Goal: Check status: Check status

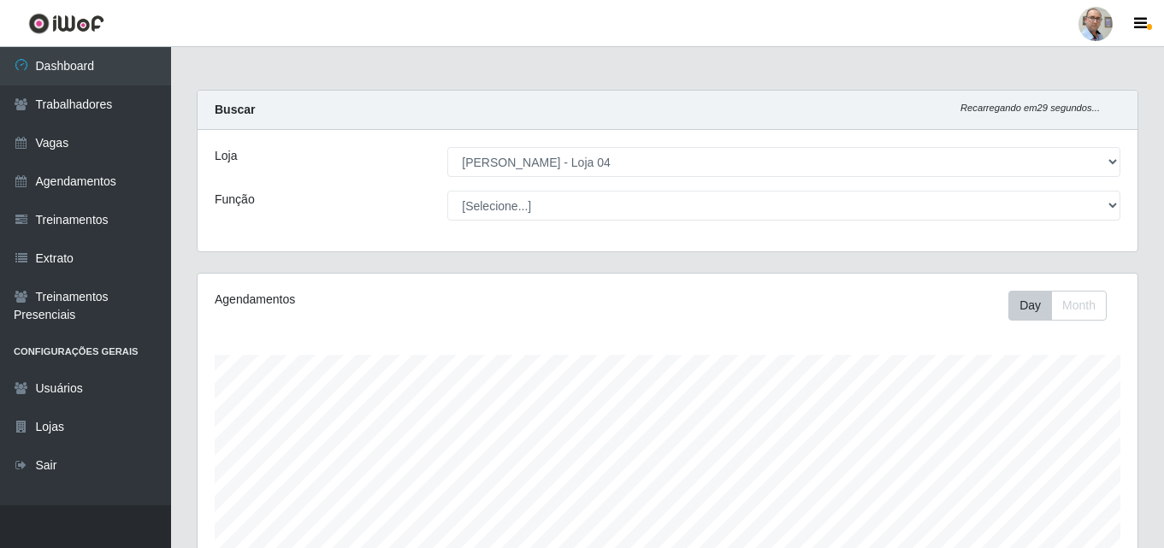
select select "251"
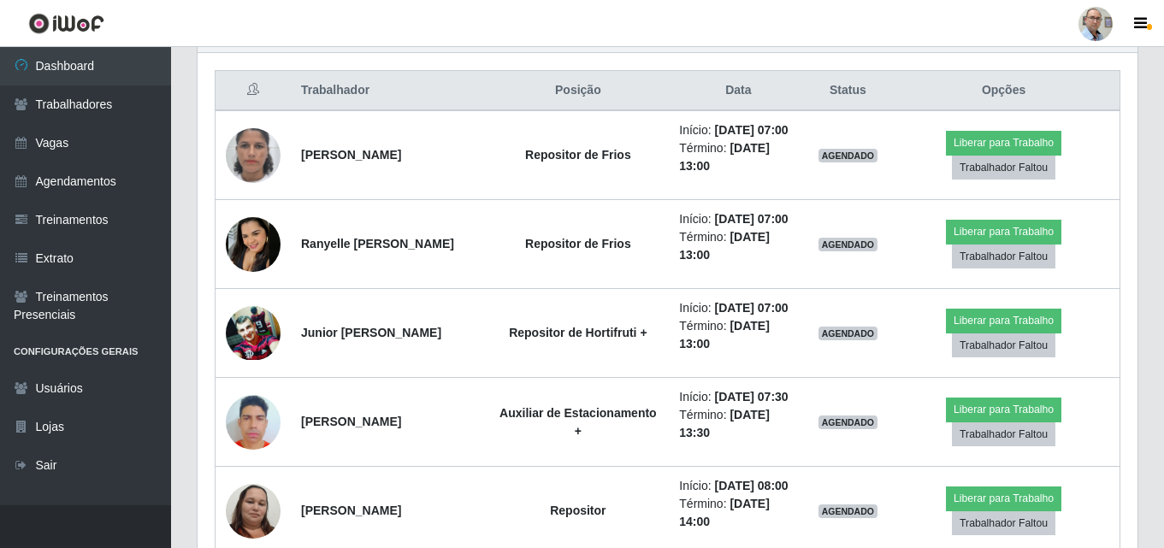
scroll to position [355, 940]
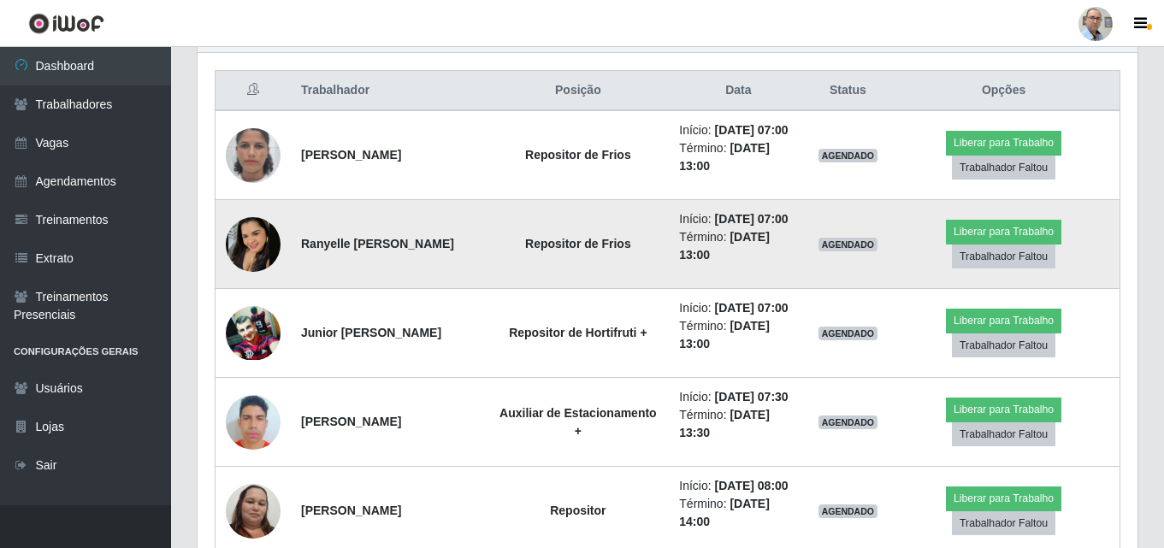
click at [228, 257] on img at bounding box center [253, 244] width 55 height 55
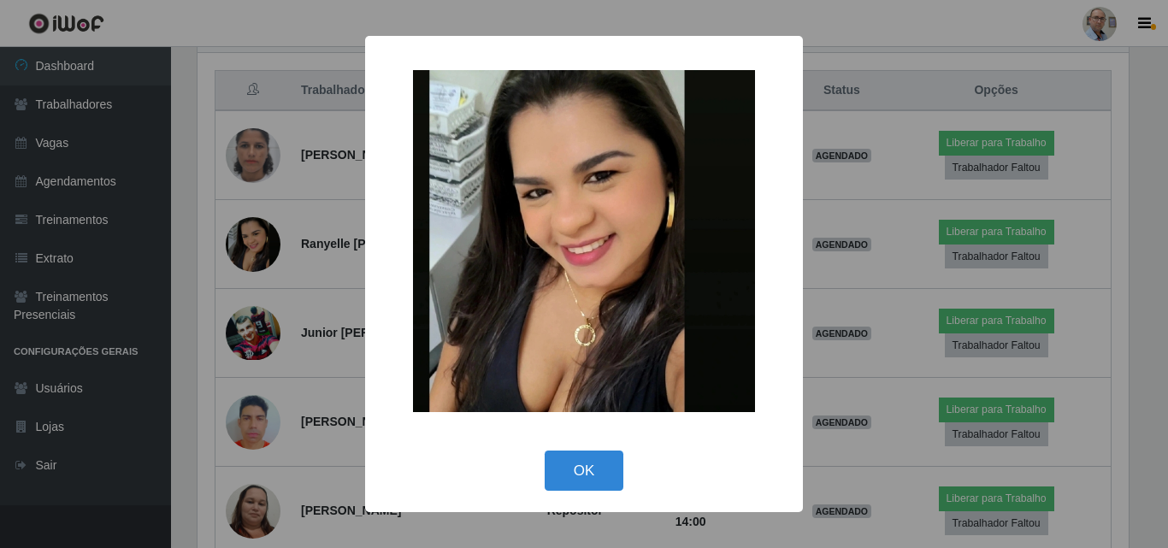
click at [334, 320] on div "× OK Cancel" at bounding box center [584, 274] width 1168 height 548
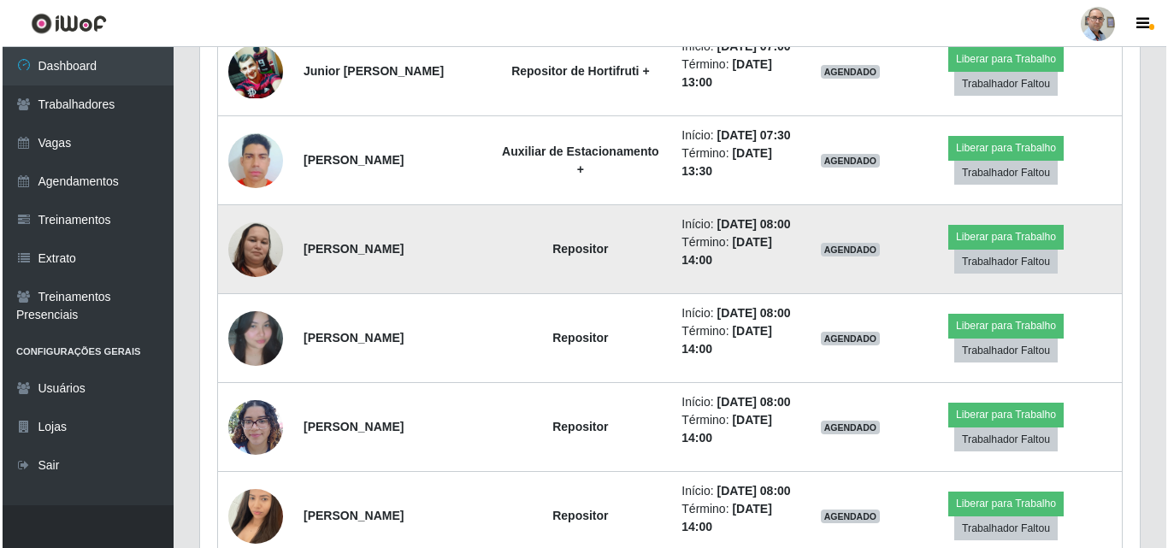
scroll to position [981, 0]
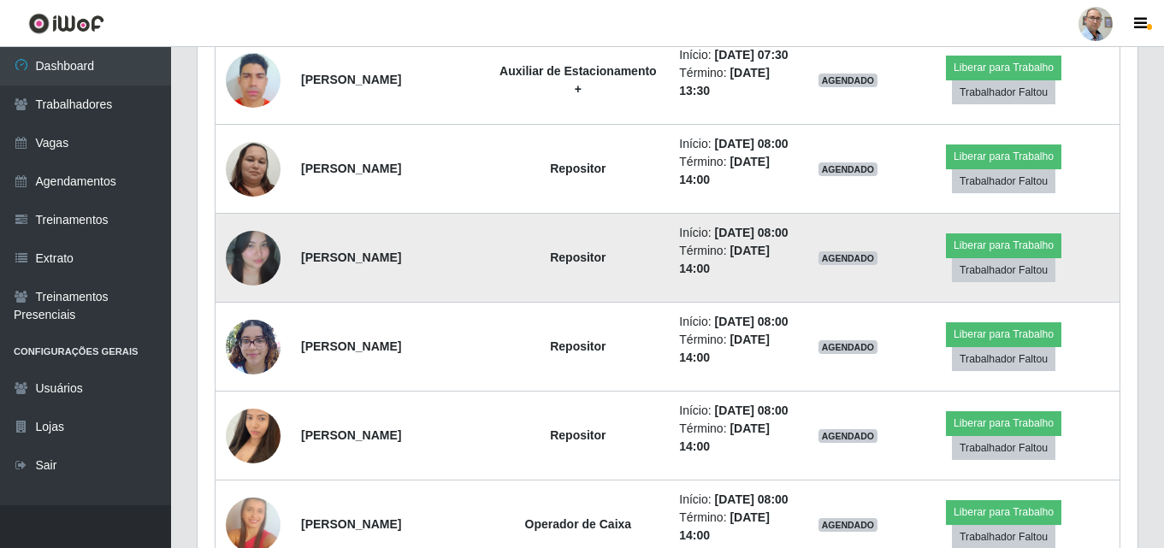
click at [252, 307] on img at bounding box center [253, 259] width 55 height 98
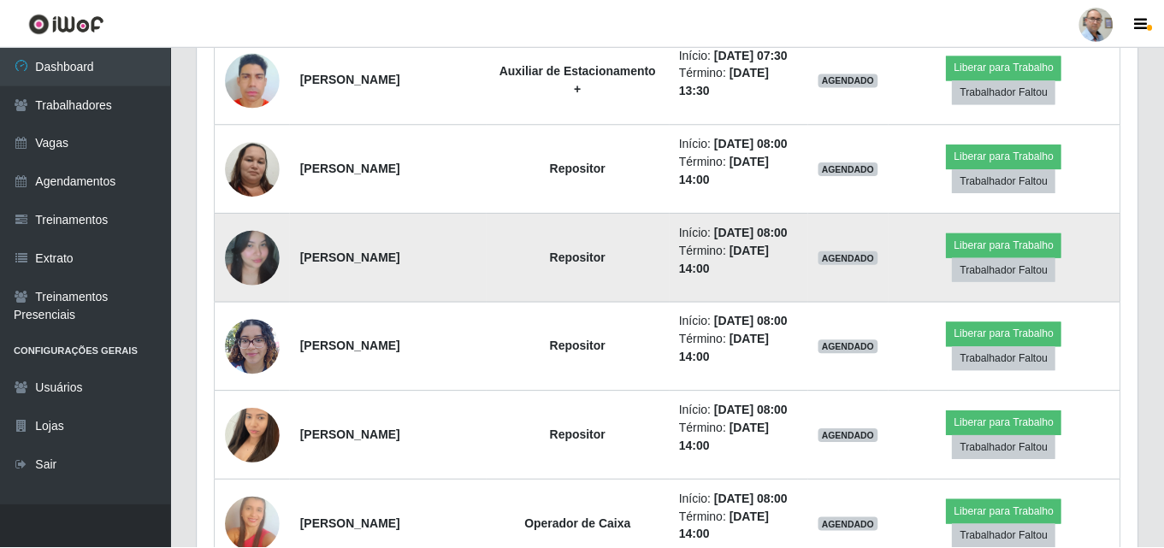
scroll to position [355, 932]
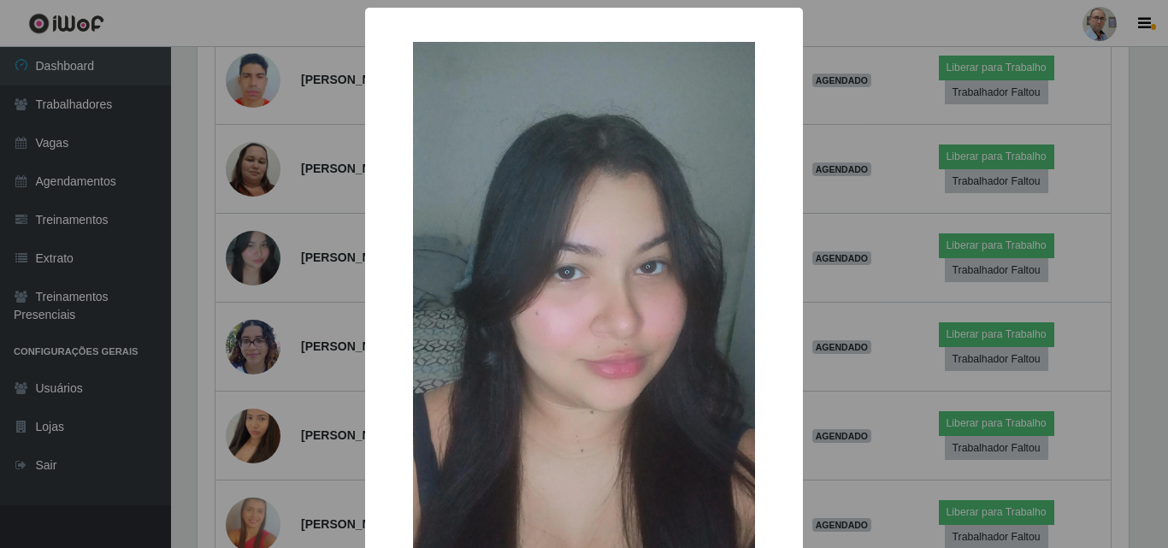
click at [311, 337] on div "× OK Cancel" at bounding box center [584, 274] width 1168 height 548
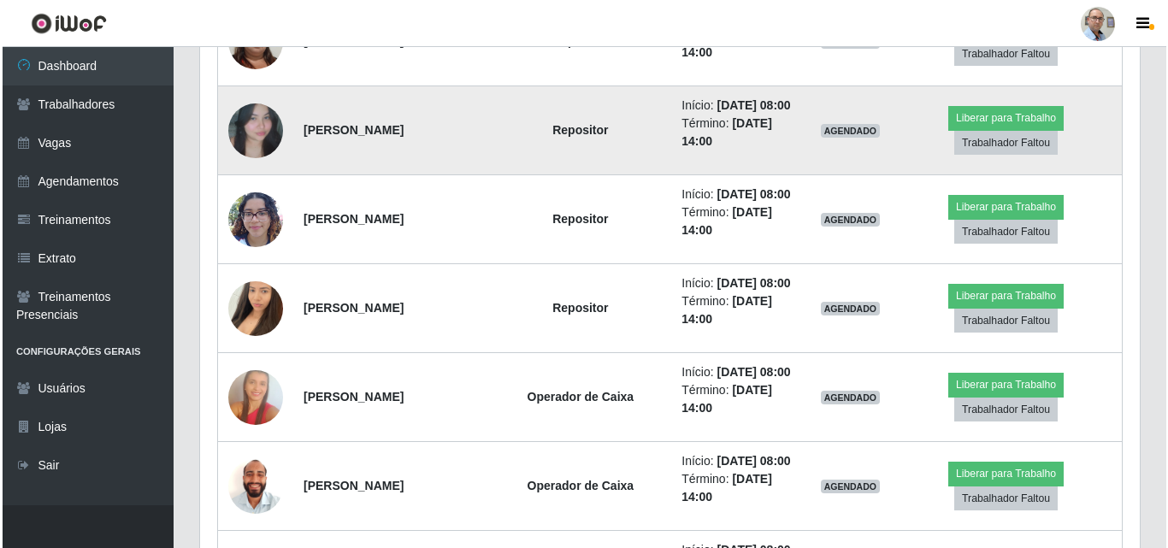
scroll to position [1152, 0]
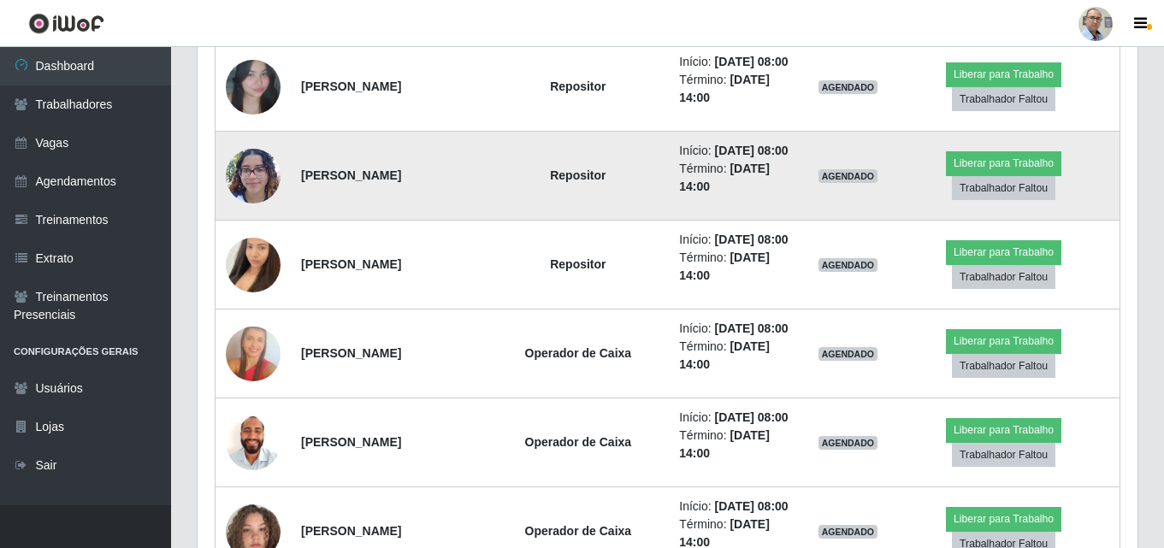
click at [257, 212] on img at bounding box center [253, 175] width 55 height 73
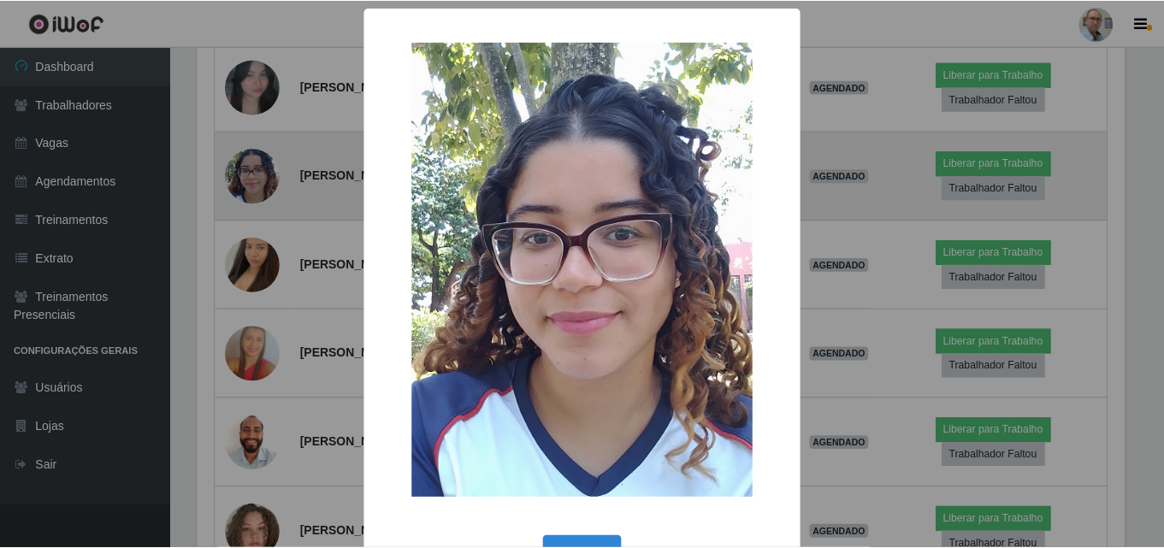
scroll to position [355, 932]
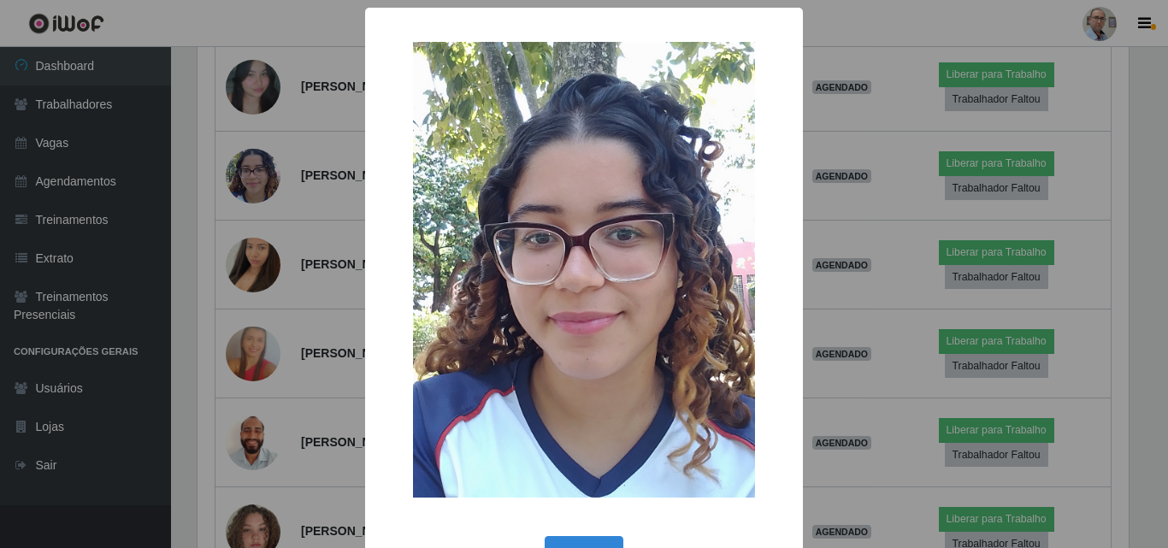
click at [253, 404] on div "× OK Cancel" at bounding box center [584, 274] width 1168 height 548
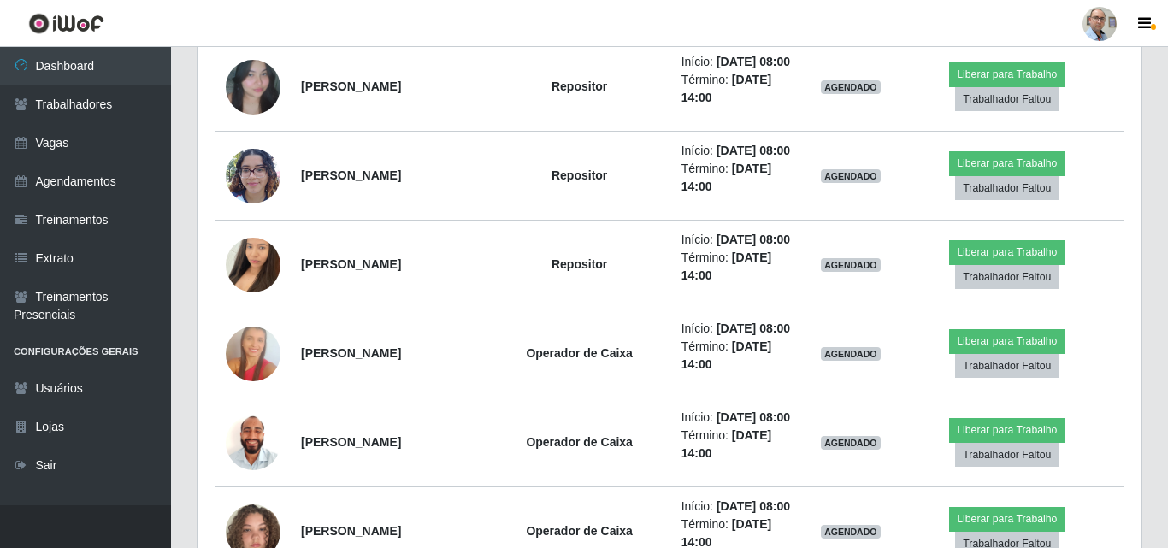
scroll to position [355, 940]
click at [253, 314] on img at bounding box center [253, 265] width 55 height 98
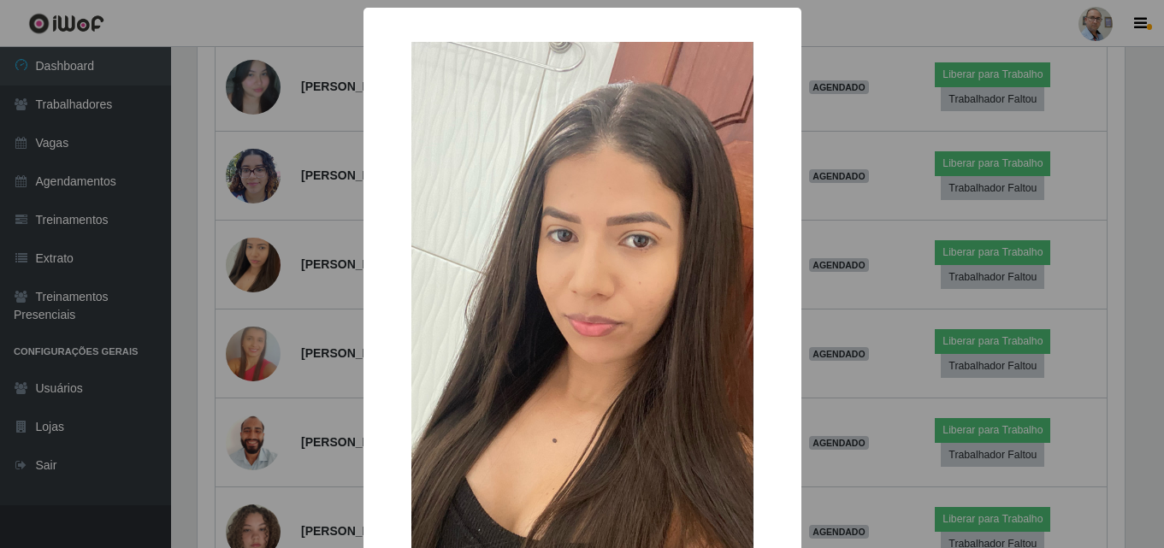
scroll to position [355, 932]
click at [253, 404] on div "× OK Cancel" at bounding box center [584, 274] width 1168 height 548
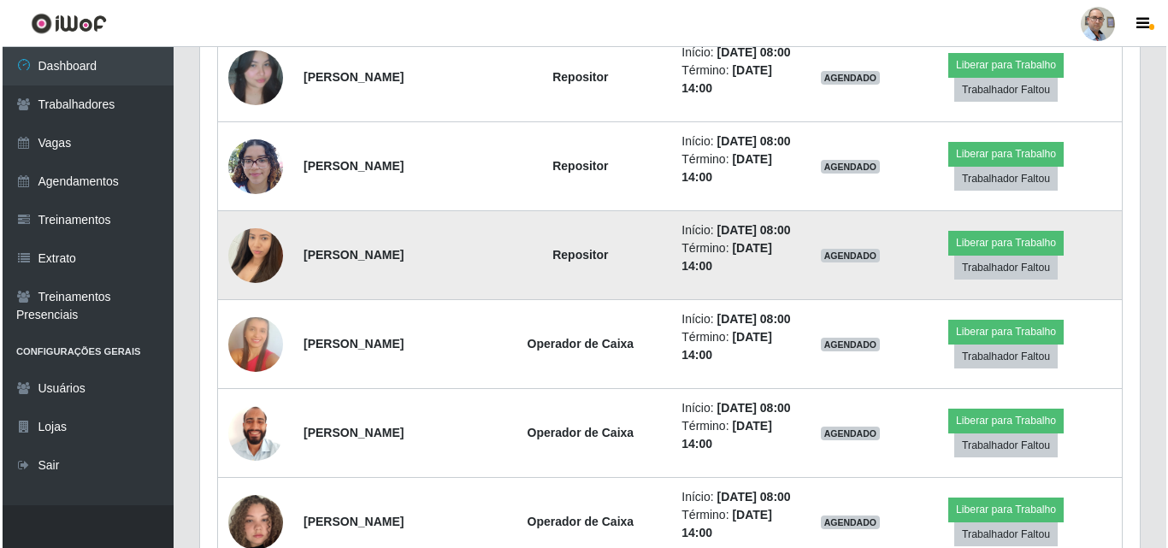
scroll to position [1152, 0]
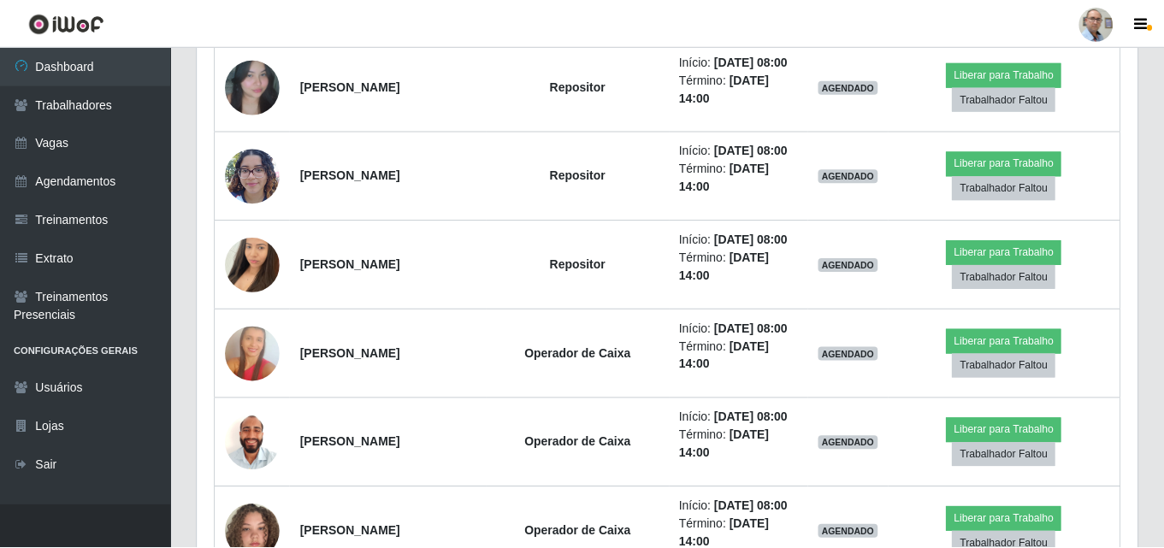
scroll to position [355, 932]
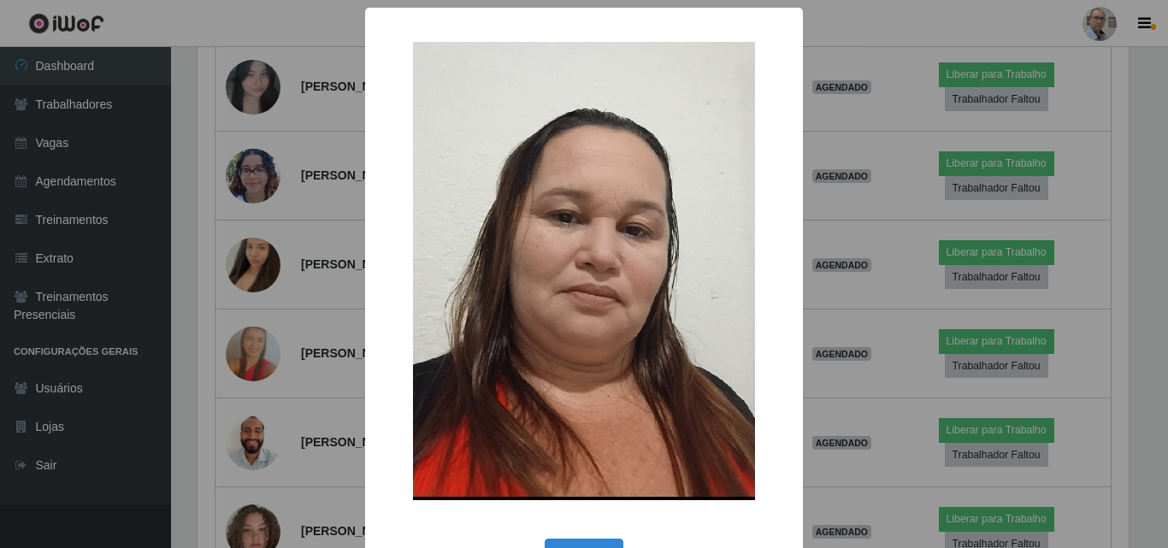
click at [268, 92] on div "× OK Cancel" at bounding box center [584, 274] width 1168 height 548
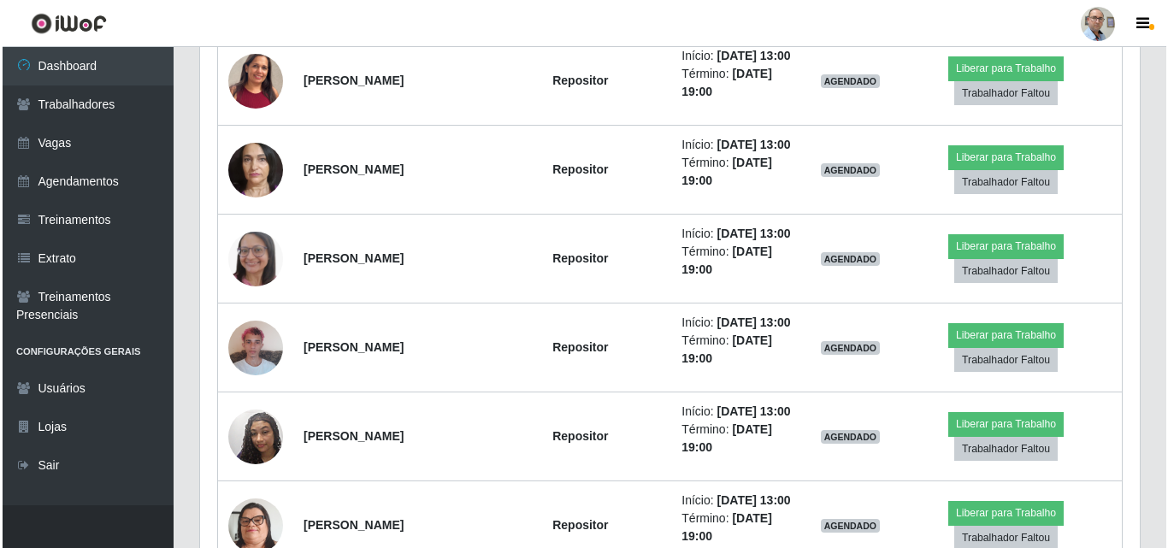
scroll to position [2093, 0]
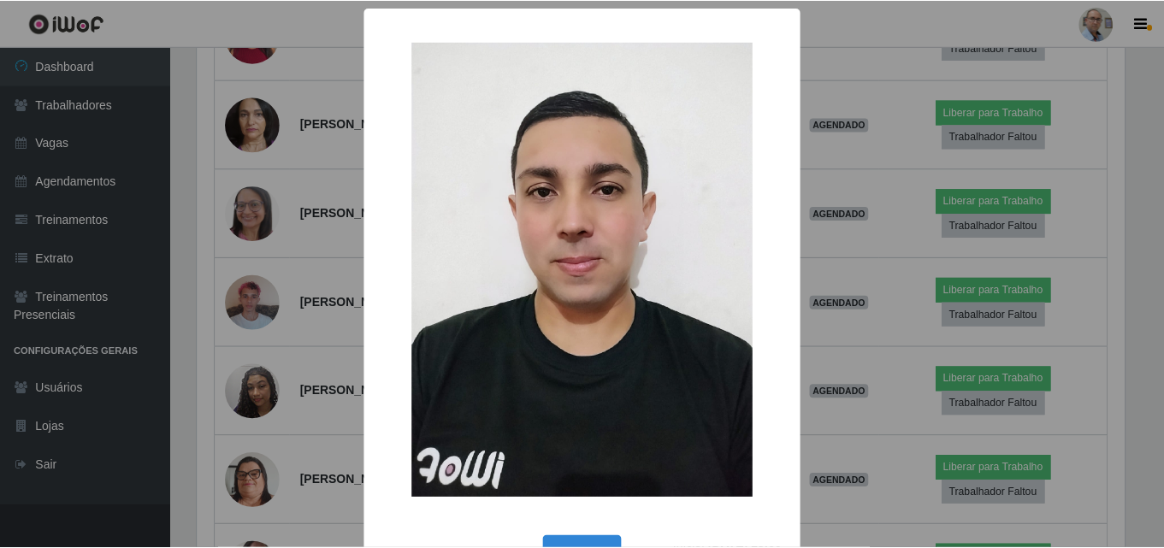
scroll to position [355, 932]
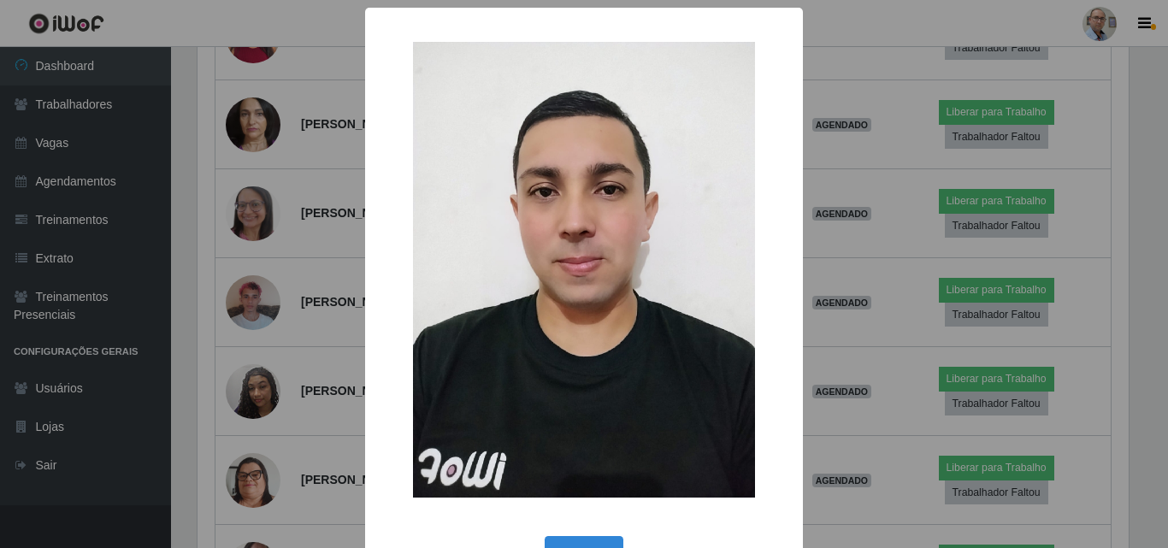
click at [262, 208] on div "× OK Cancel" at bounding box center [584, 274] width 1168 height 548
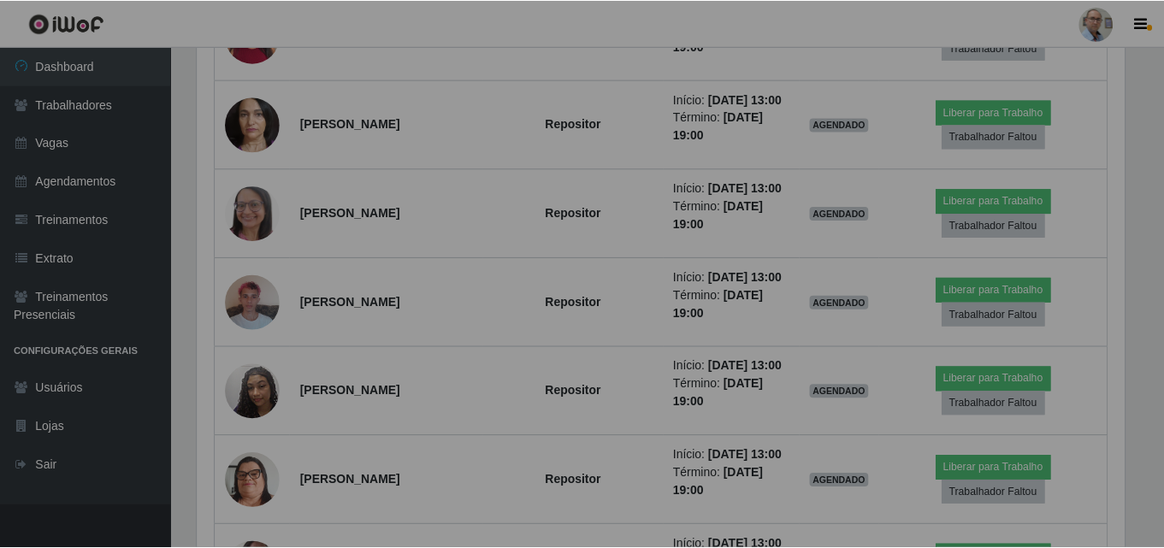
scroll to position [0, 0]
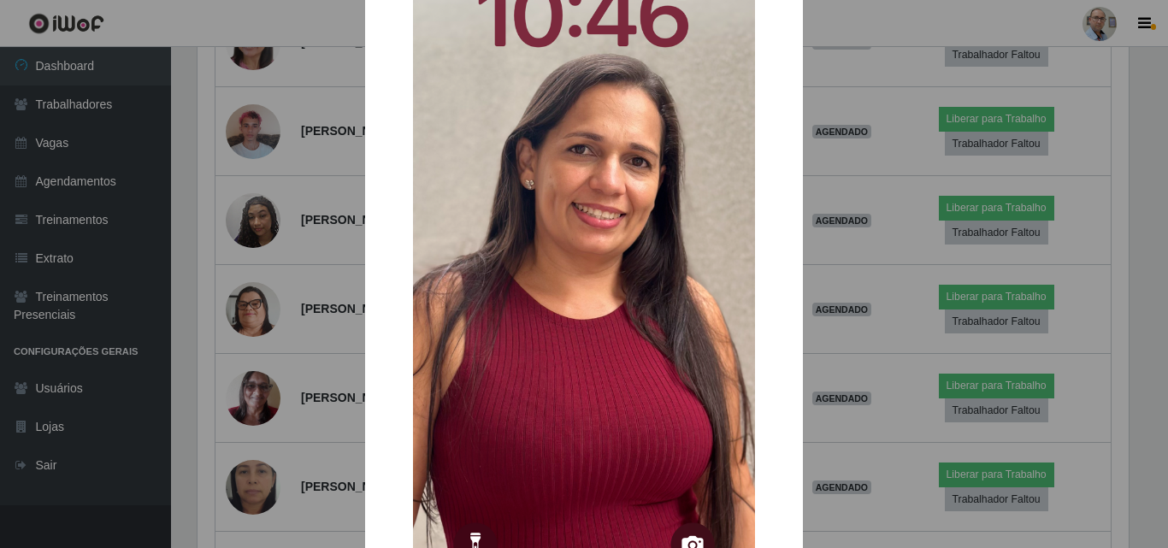
click at [265, 250] on div "× OK Cancel" at bounding box center [584, 274] width 1168 height 548
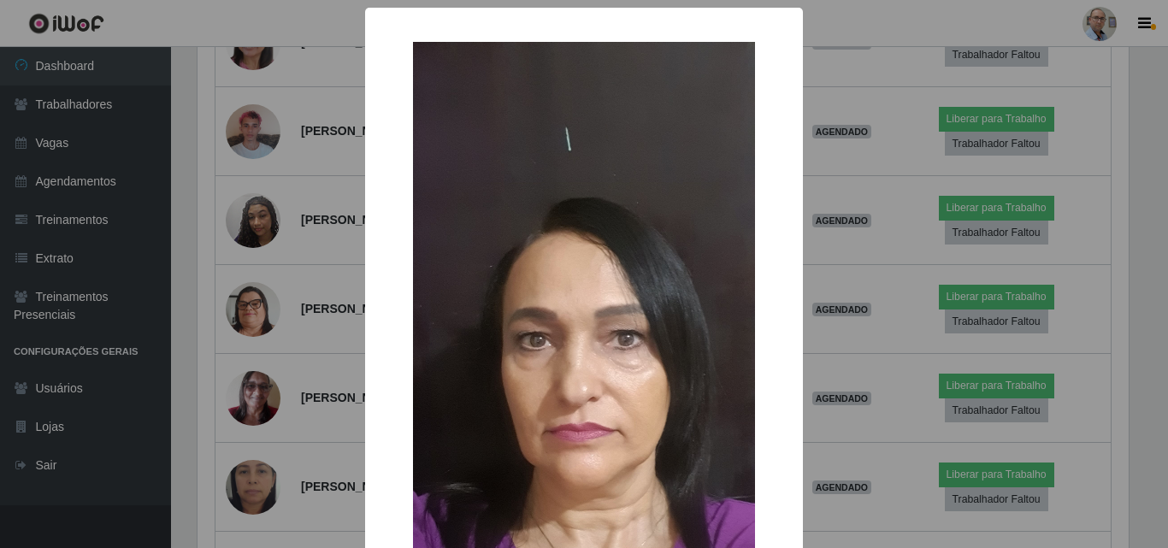
click at [265, 253] on div "× OK Cancel" at bounding box center [584, 274] width 1168 height 548
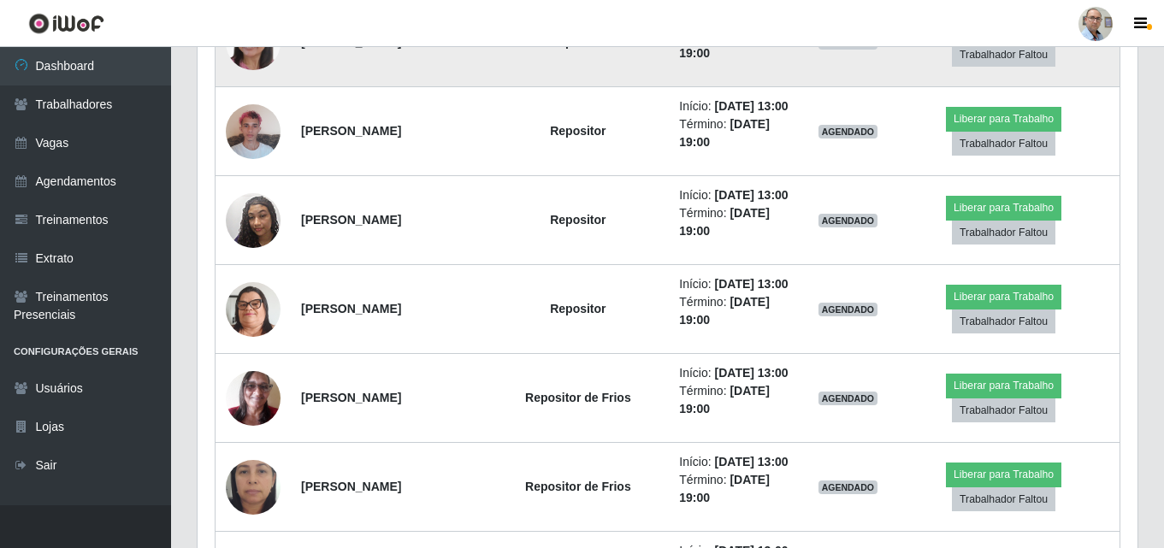
click at [263, 78] on img at bounding box center [253, 42] width 55 height 72
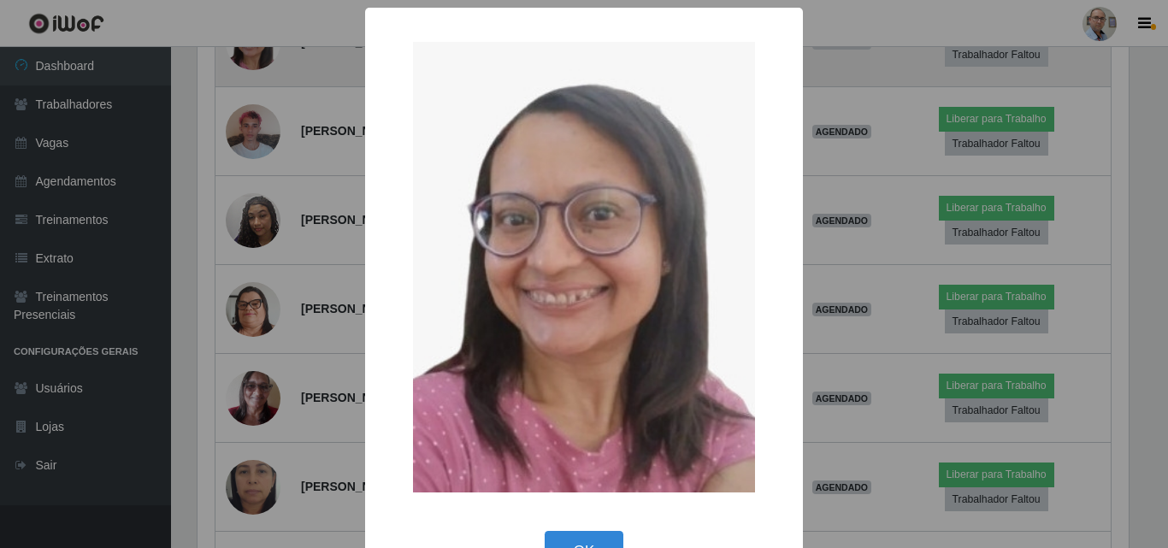
click at [263, 352] on div "× OK Cancel" at bounding box center [584, 274] width 1168 height 548
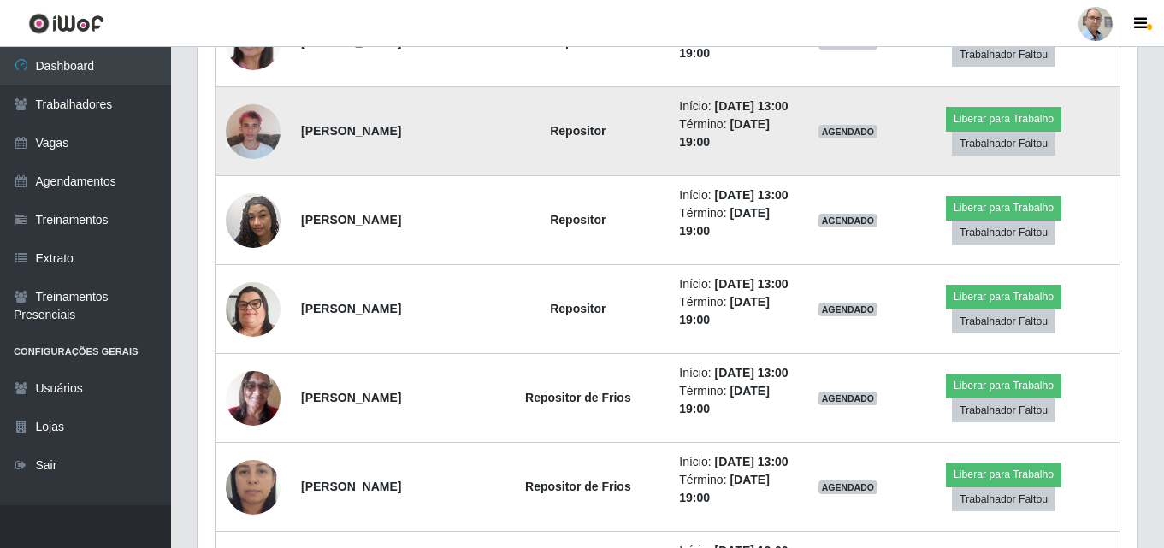
click at [260, 168] on img at bounding box center [253, 131] width 55 height 73
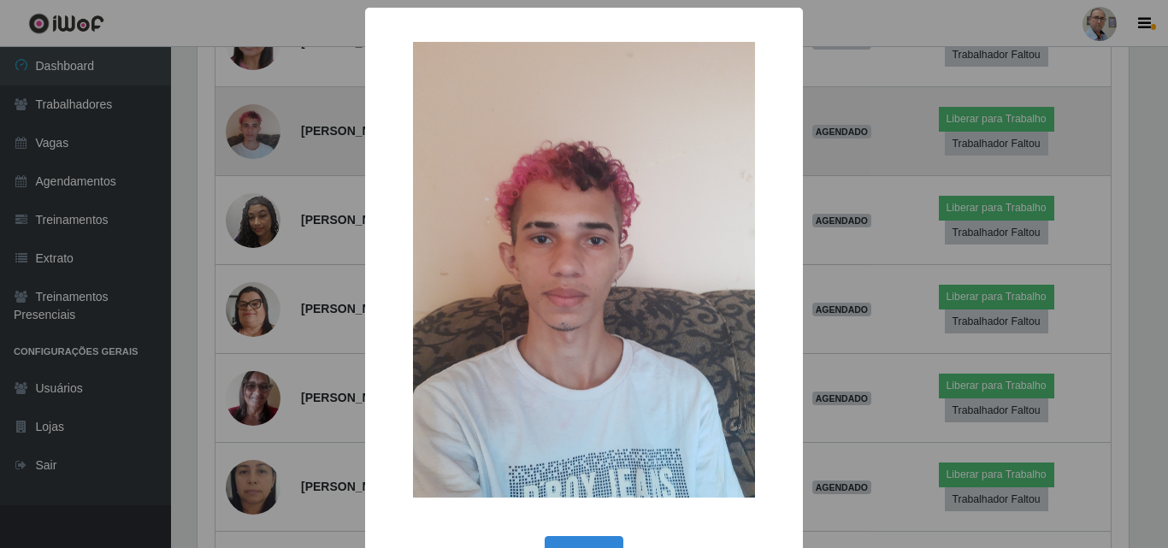
click at [260, 471] on div "× OK Cancel" at bounding box center [584, 274] width 1168 height 548
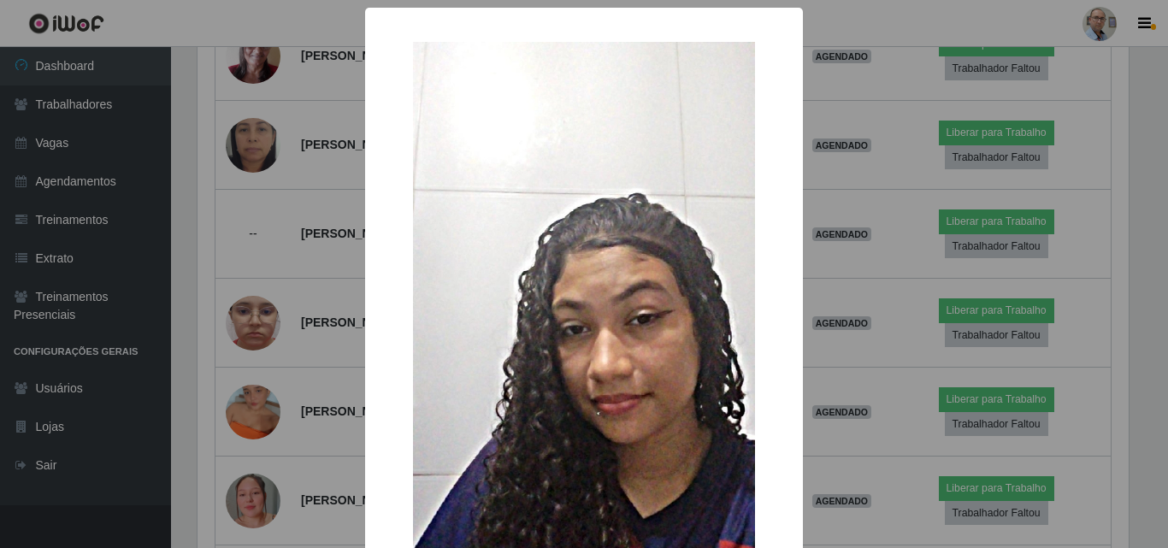
click at [262, 244] on div "× OK Cancel" at bounding box center [584, 274] width 1168 height 548
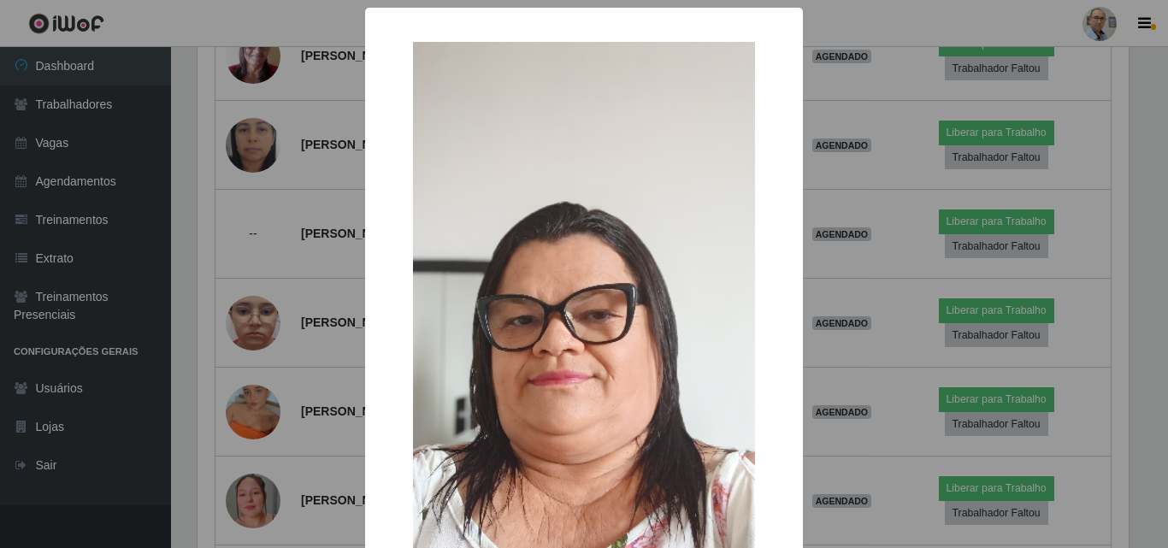
click at [251, 334] on div "× OK Cancel" at bounding box center [584, 274] width 1168 height 548
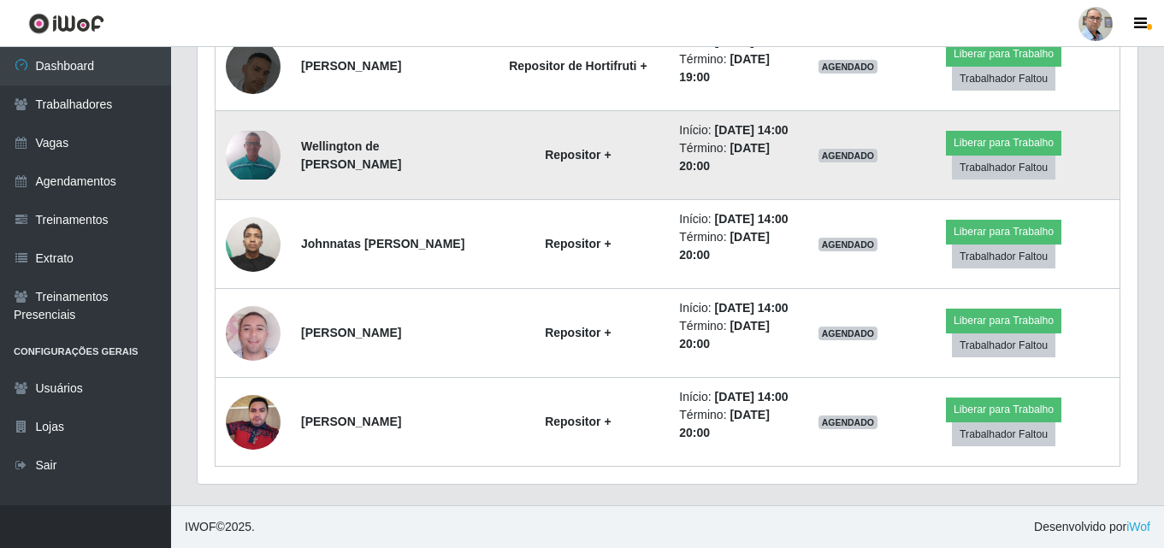
click at [256, 179] on img at bounding box center [253, 155] width 55 height 48
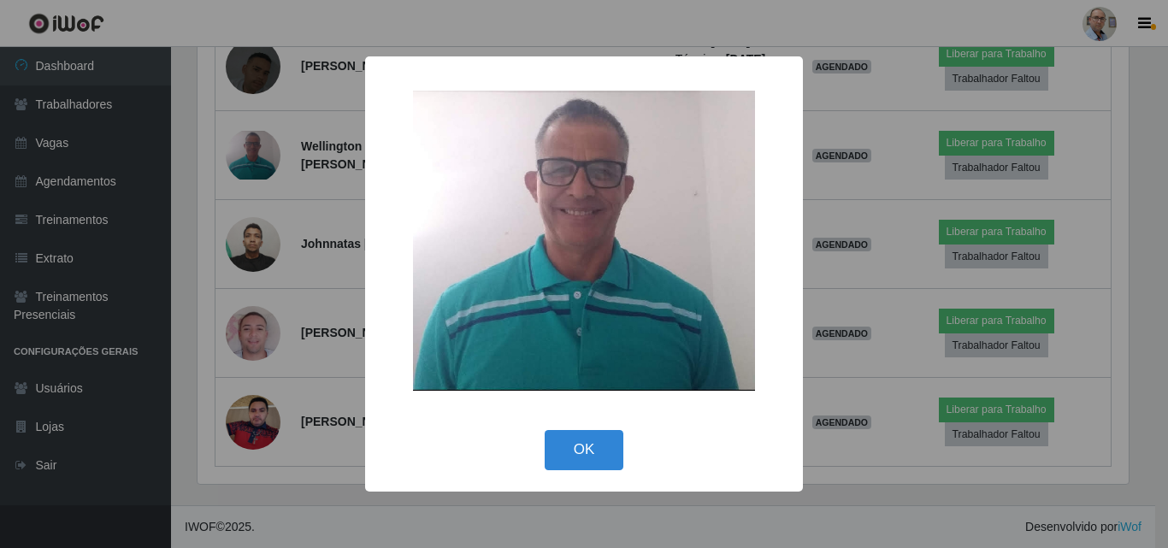
click at [259, 339] on div "× OK Cancel" at bounding box center [584, 274] width 1168 height 548
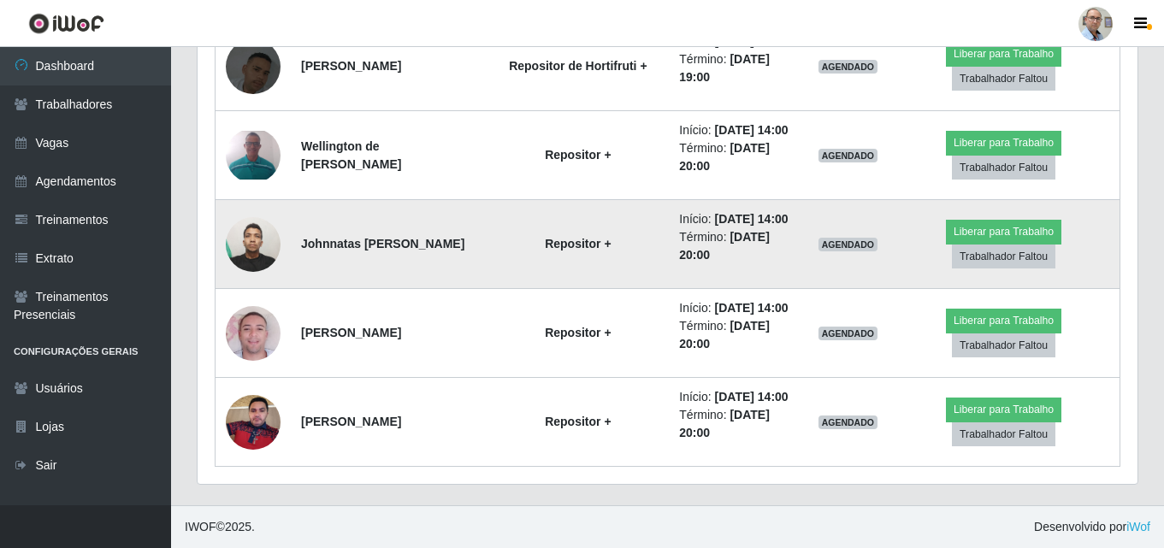
click at [260, 281] on img at bounding box center [253, 244] width 55 height 73
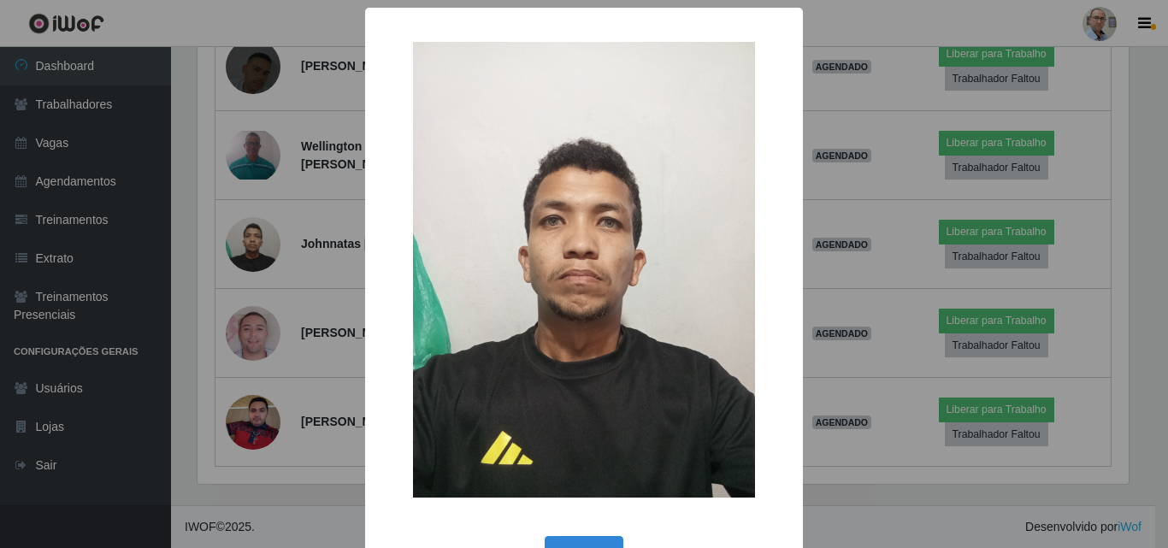
click at [261, 350] on div "× OK Cancel" at bounding box center [584, 274] width 1168 height 548
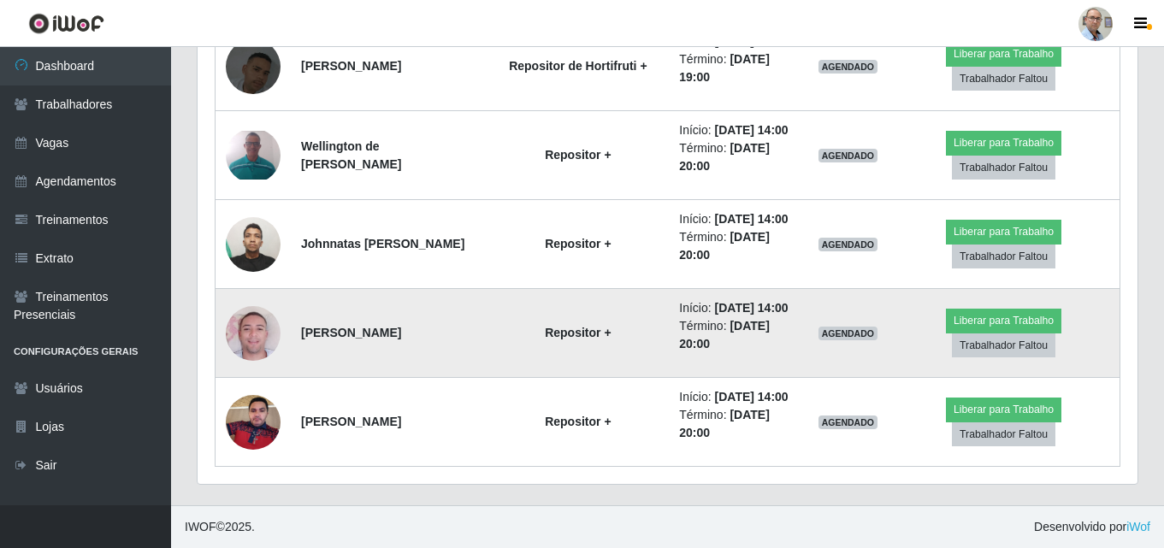
click at [251, 382] on img at bounding box center [253, 334] width 55 height 98
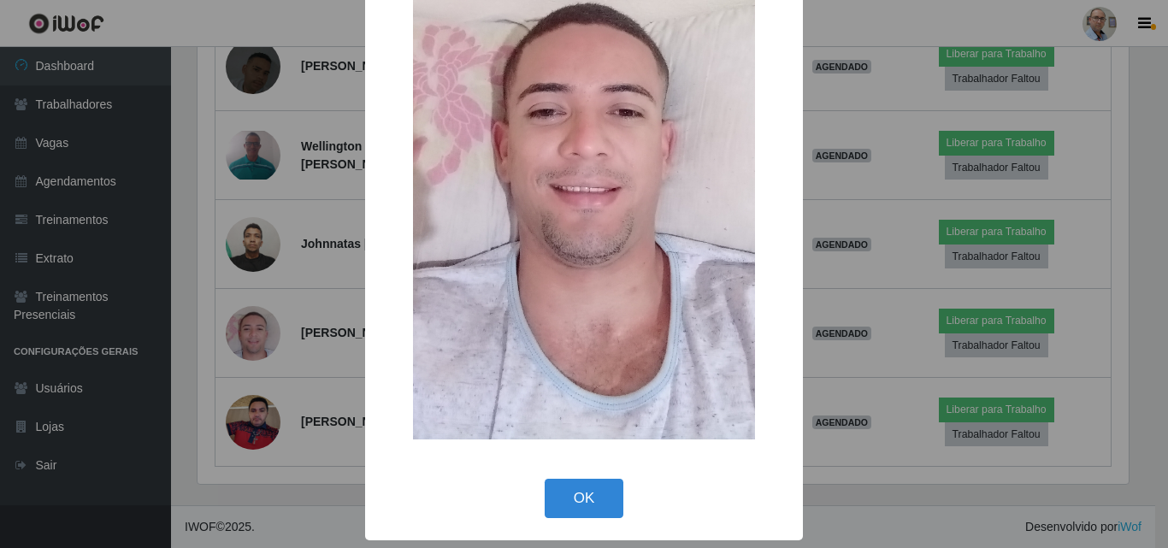
click at [240, 447] on div "× OK Cancel" at bounding box center [584, 274] width 1168 height 548
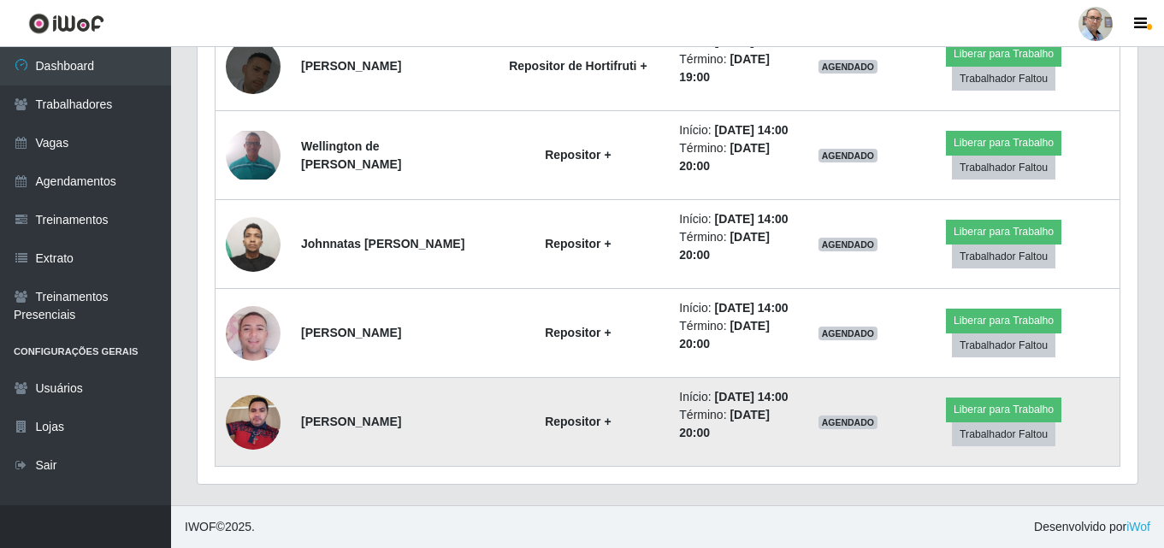
click at [247, 417] on img at bounding box center [253, 422] width 55 height 73
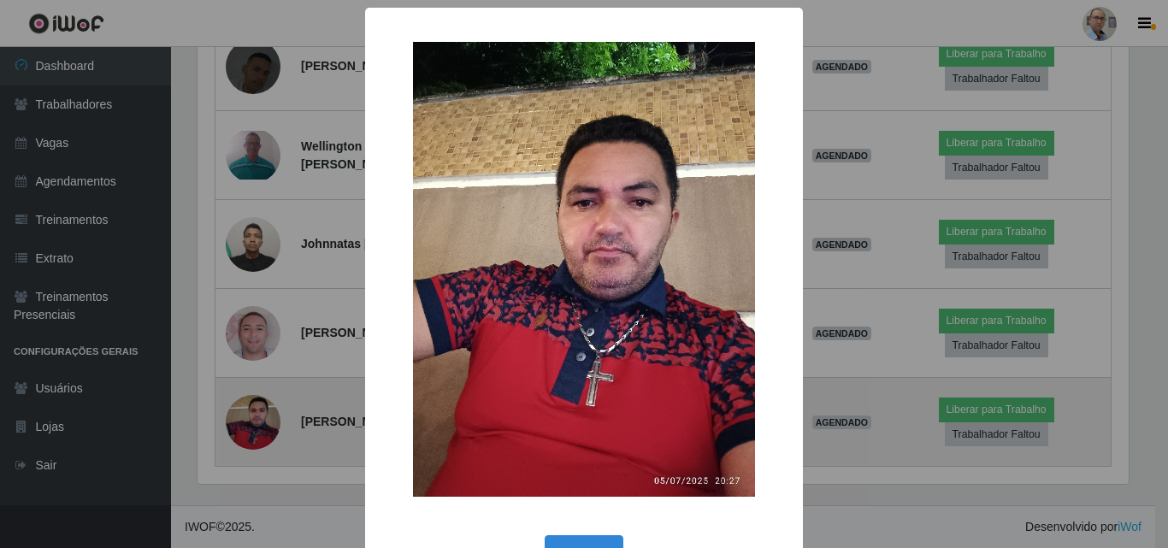
click at [247, 417] on div "× OK Cancel" at bounding box center [584, 274] width 1168 height 548
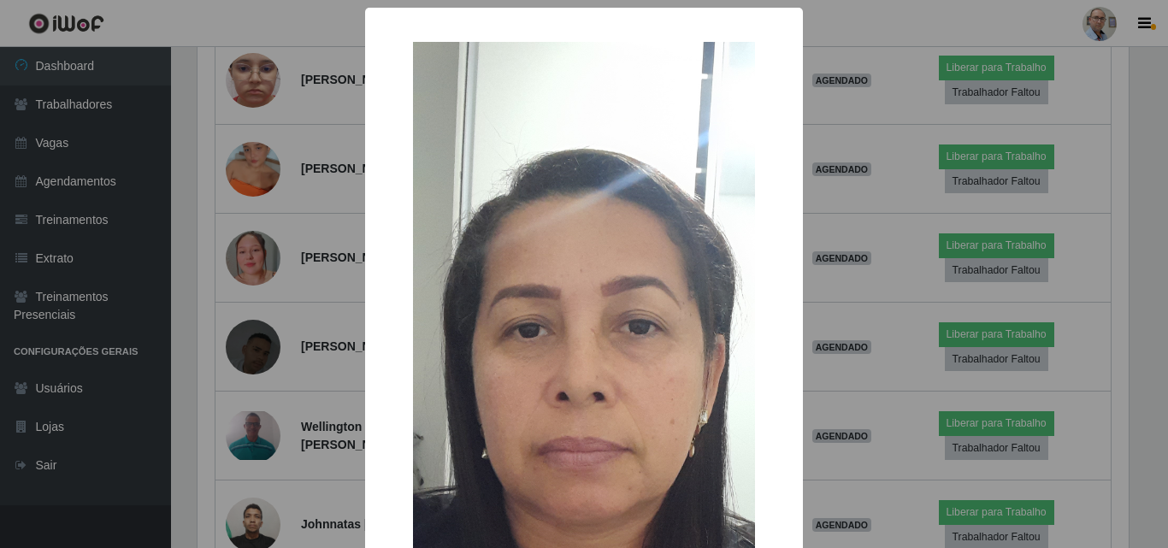
click at [244, 214] on div "× OK Cancel" at bounding box center [584, 274] width 1168 height 548
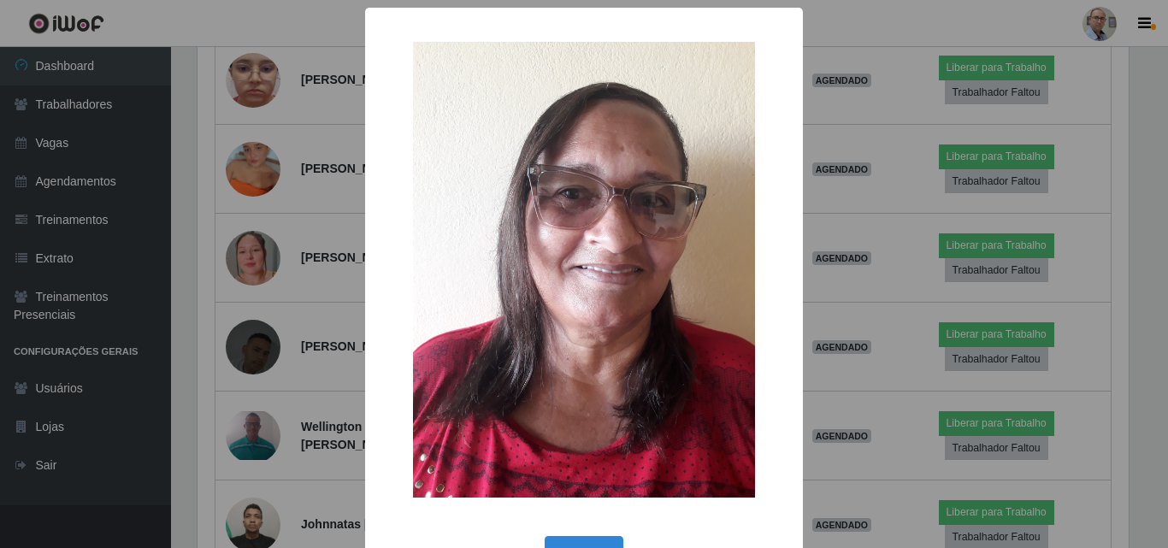
click at [258, 108] on div "× OK Cancel" at bounding box center [584, 274] width 1168 height 548
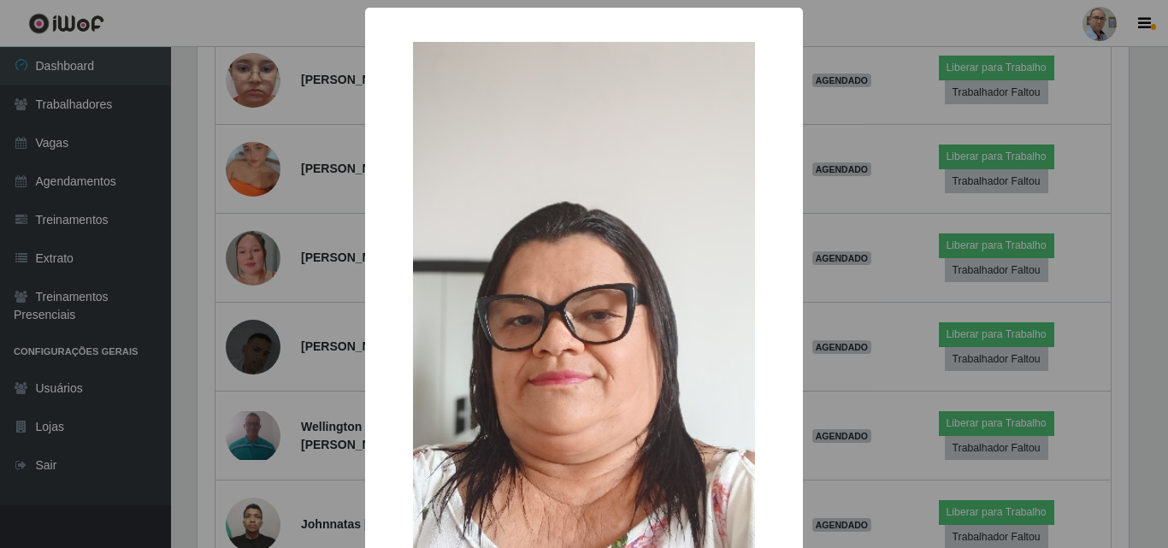
click at [259, 102] on div "× OK Cancel" at bounding box center [584, 274] width 1168 height 548
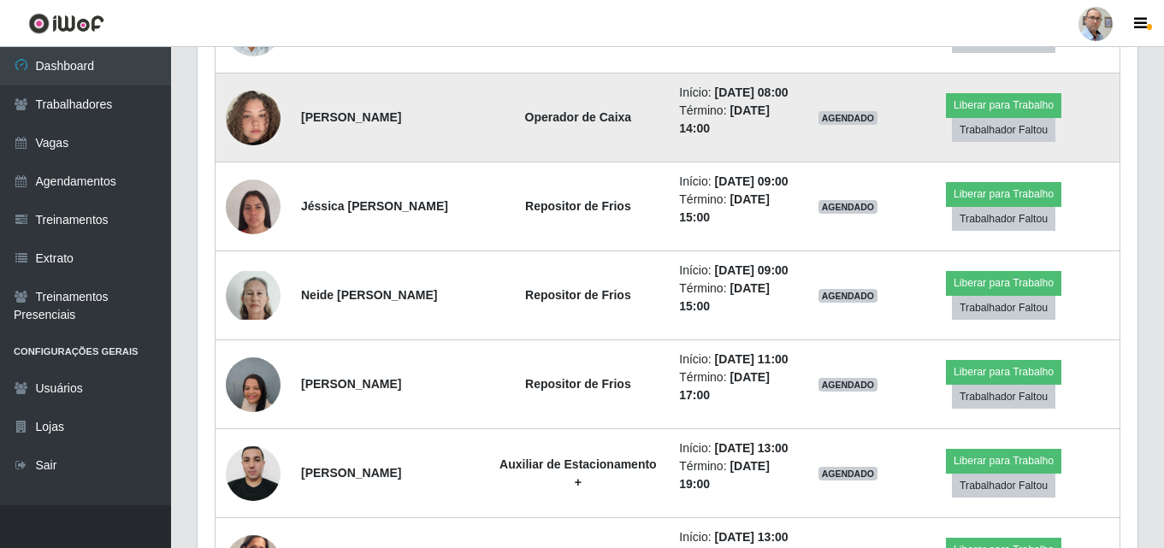
click at [259, 167] on img at bounding box center [253, 118] width 55 height 98
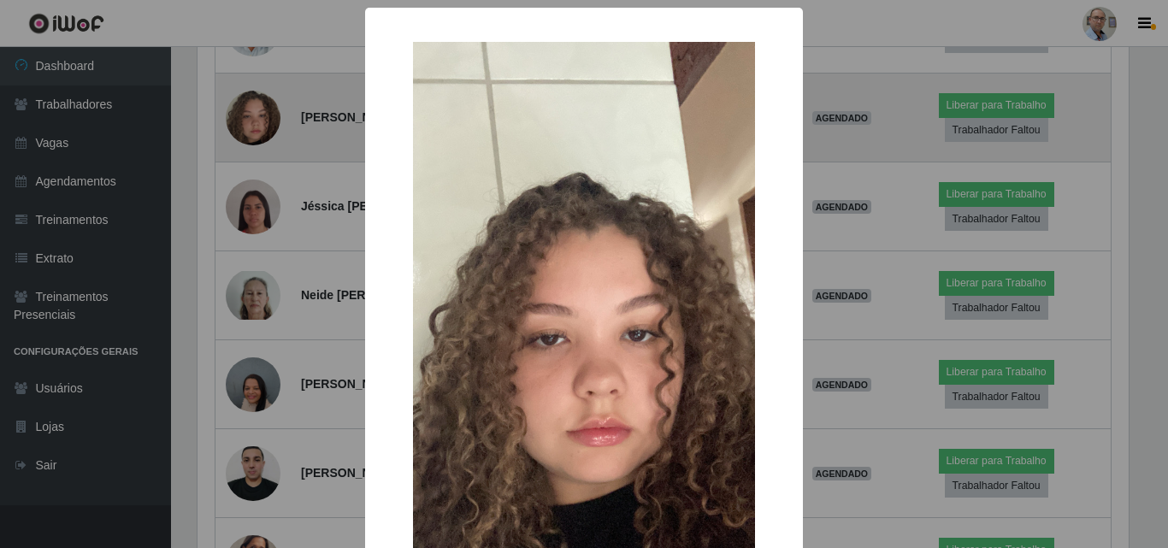
click at [259, 299] on div "× OK Cancel" at bounding box center [584, 274] width 1168 height 548
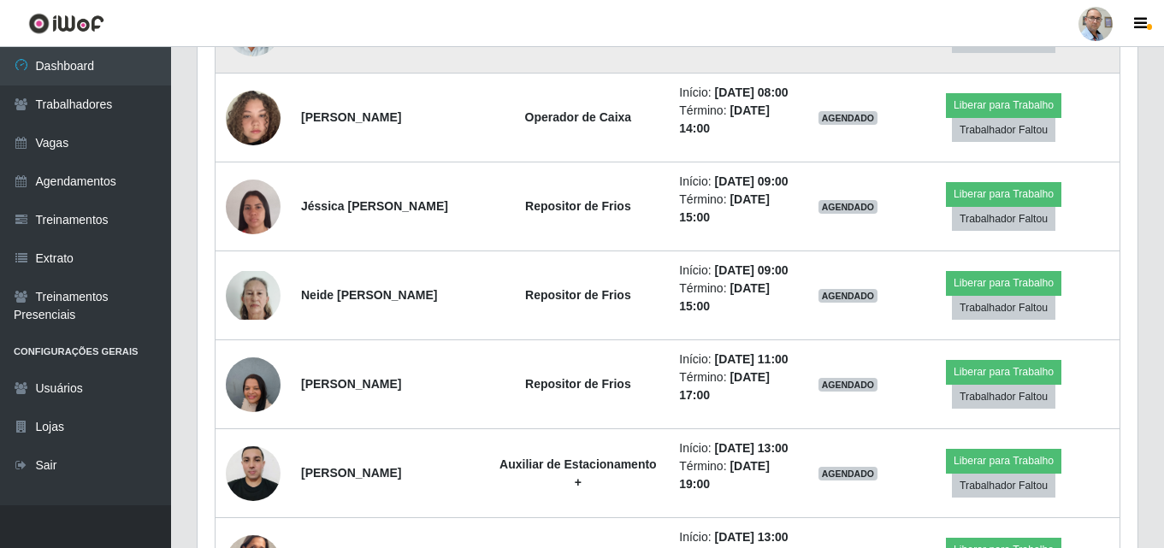
click at [255, 64] on img at bounding box center [253, 28] width 55 height 72
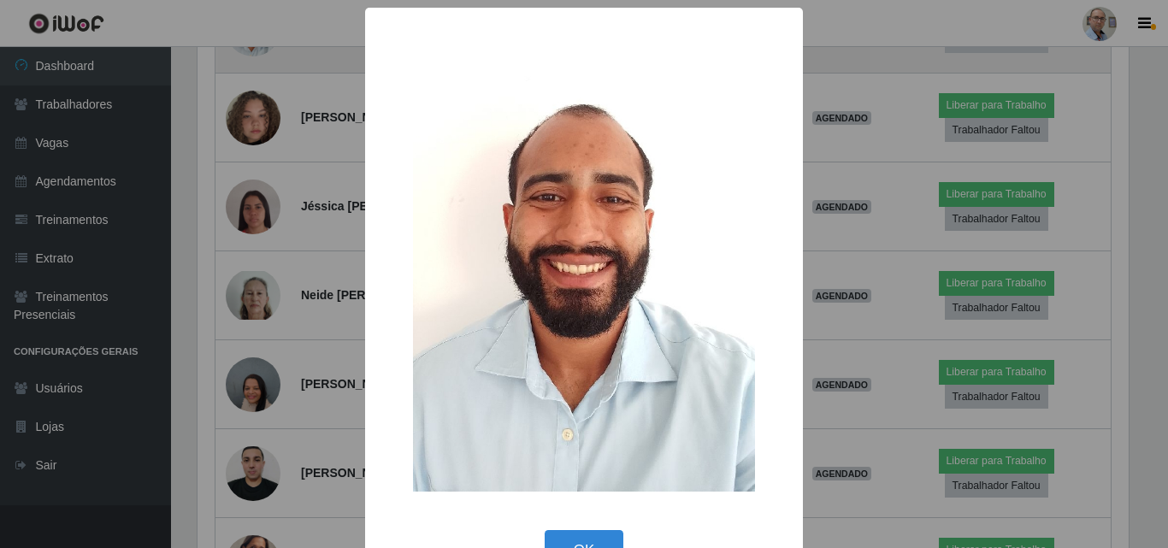
click at [255, 189] on div "× OK Cancel" at bounding box center [584, 274] width 1168 height 548
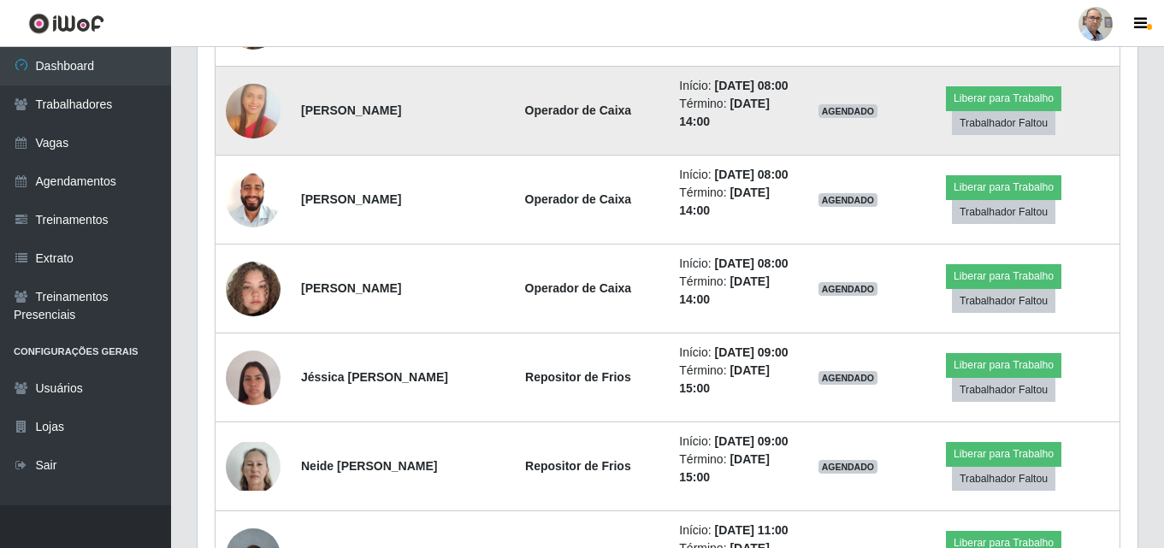
click at [256, 152] on img at bounding box center [253, 110] width 55 height 83
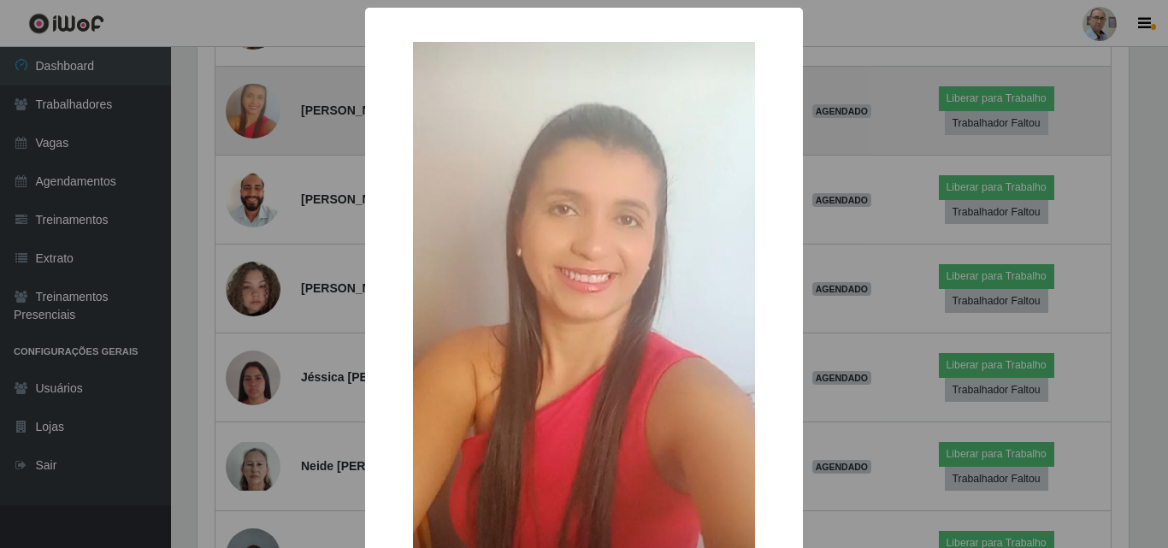
click at [256, 272] on div "× OK Cancel" at bounding box center [584, 274] width 1168 height 548
